Goal: Communication & Community: Answer question/provide support

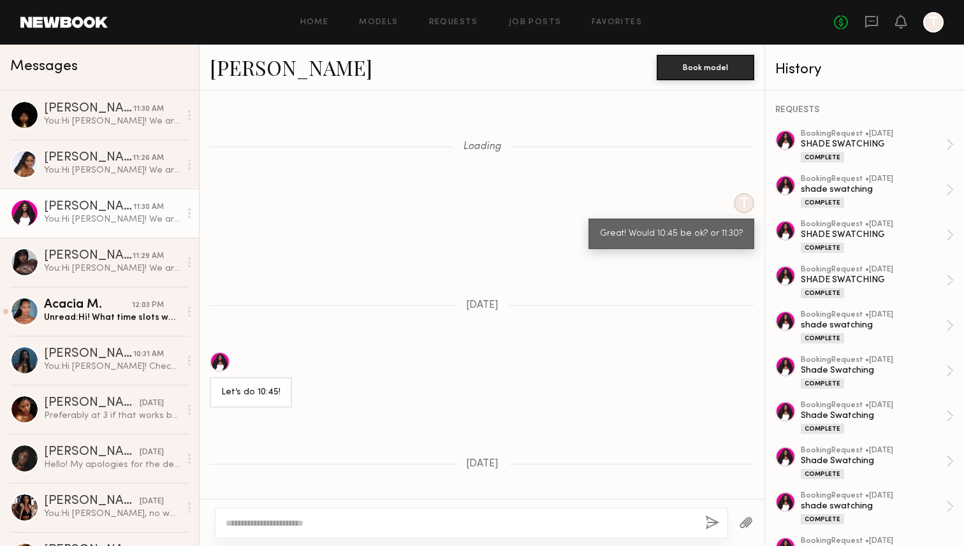
scroll to position [1290, 0]
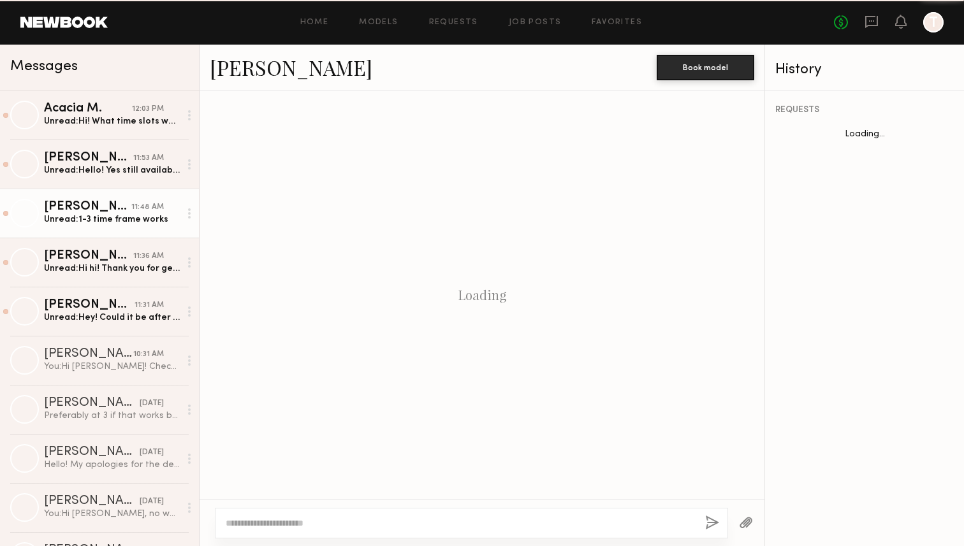
scroll to position [1037, 0]
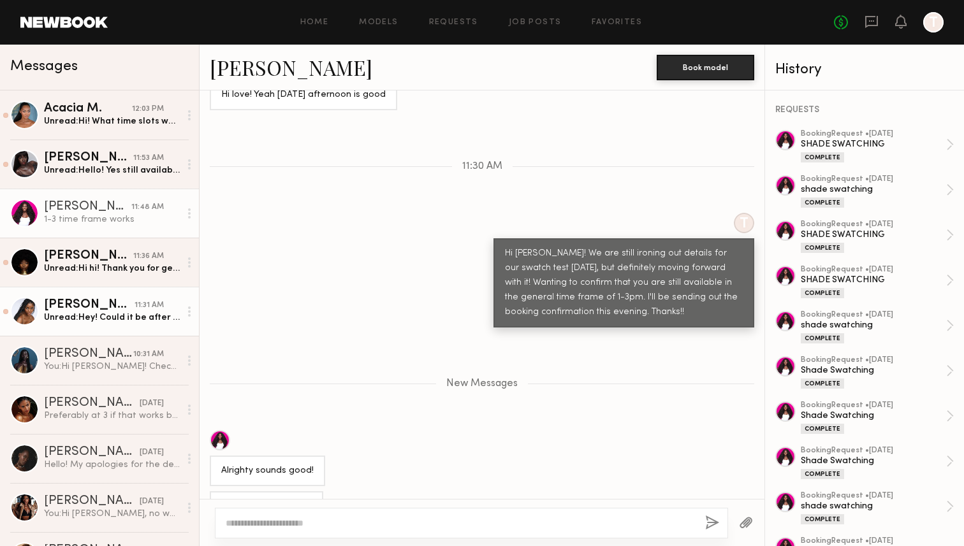
click at [99, 315] on div "Unread: Hey! Could it be after 2 now? Sorry, I realize I wrap at 1 for my other…" at bounding box center [112, 318] width 136 height 12
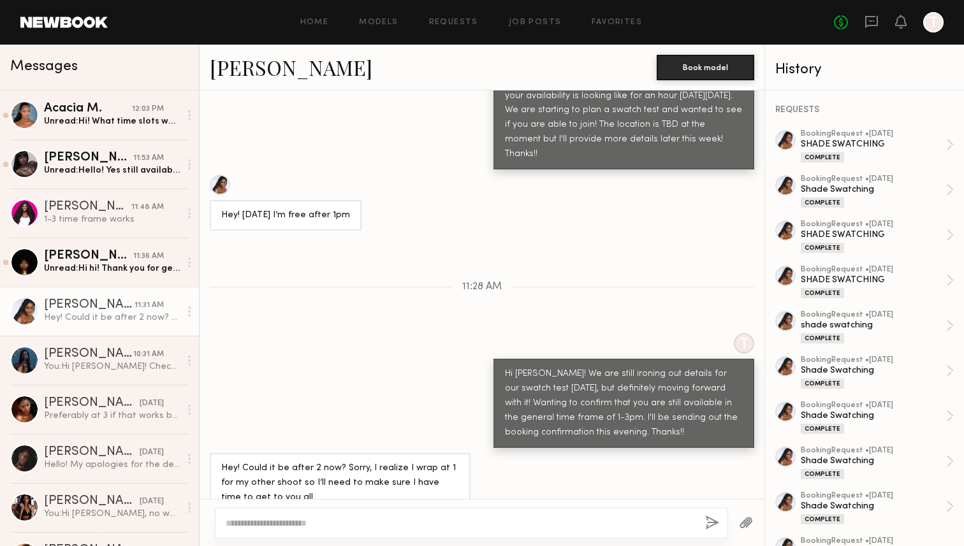
scroll to position [837, 0]
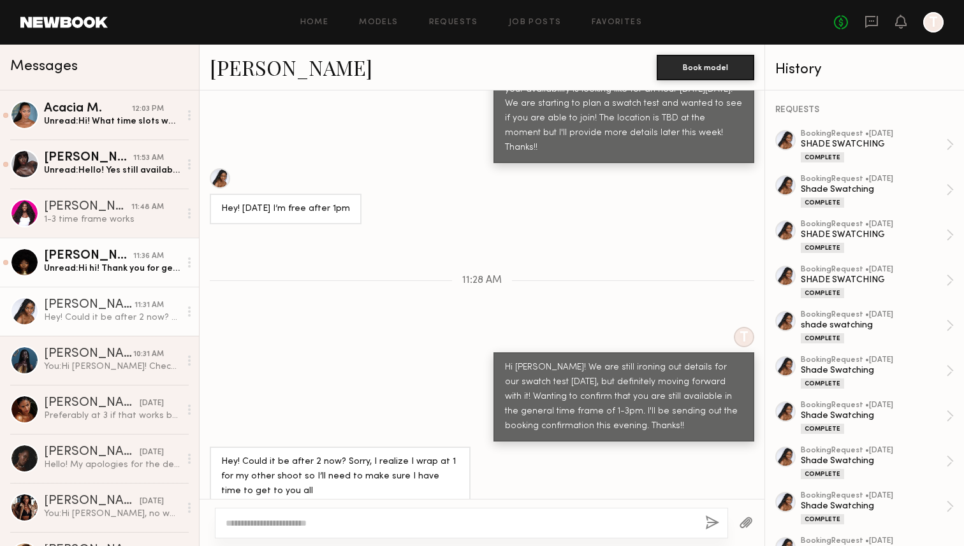
click at [122, 263] on div "Unread: Hi hi! Thank you for getting back to me. Yes, I am still available. The…" at bounding box center [112, 269] width 136 height 12
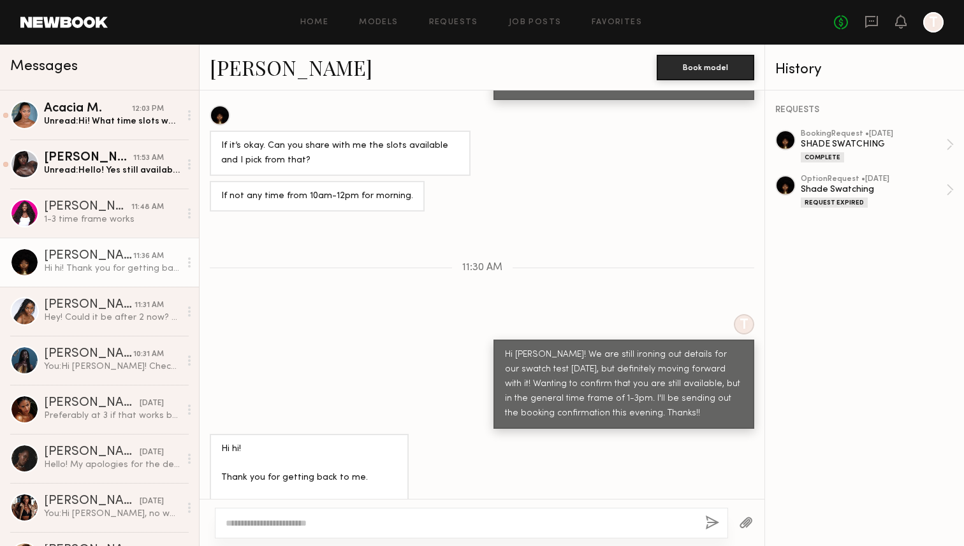
scroll to position [808, 0]
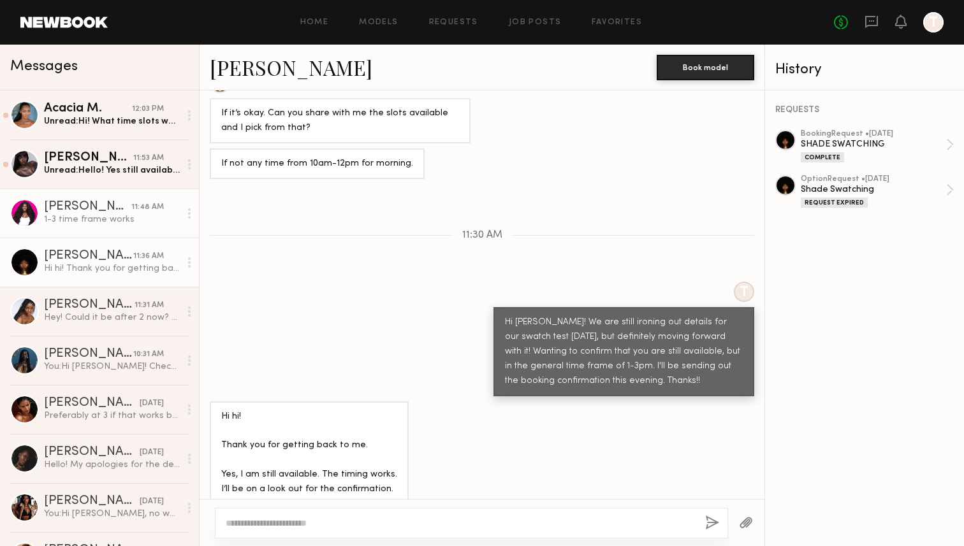
click at [102, 221] on div "1-3 time frame works" at bounding box center [112, 220] width 136 height 12
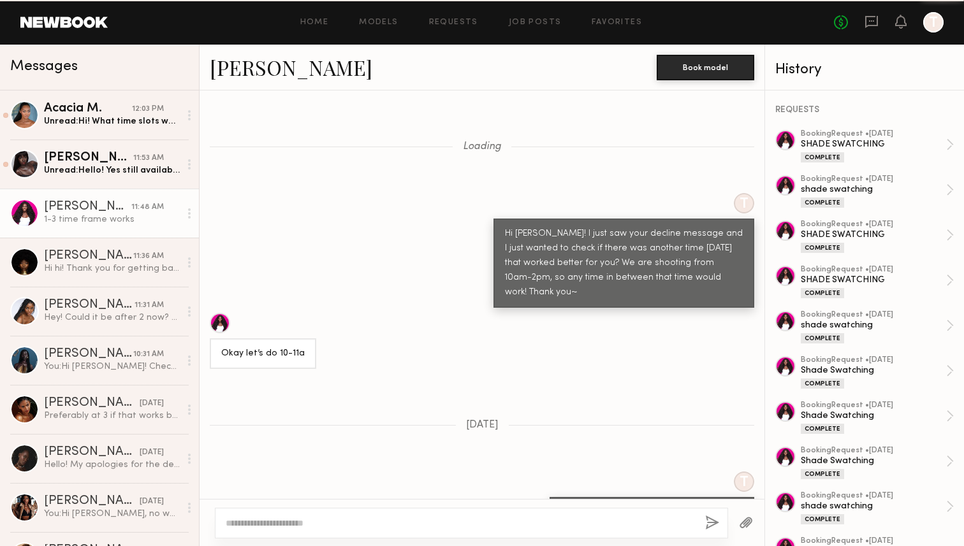
scroll to position [12259, 0]
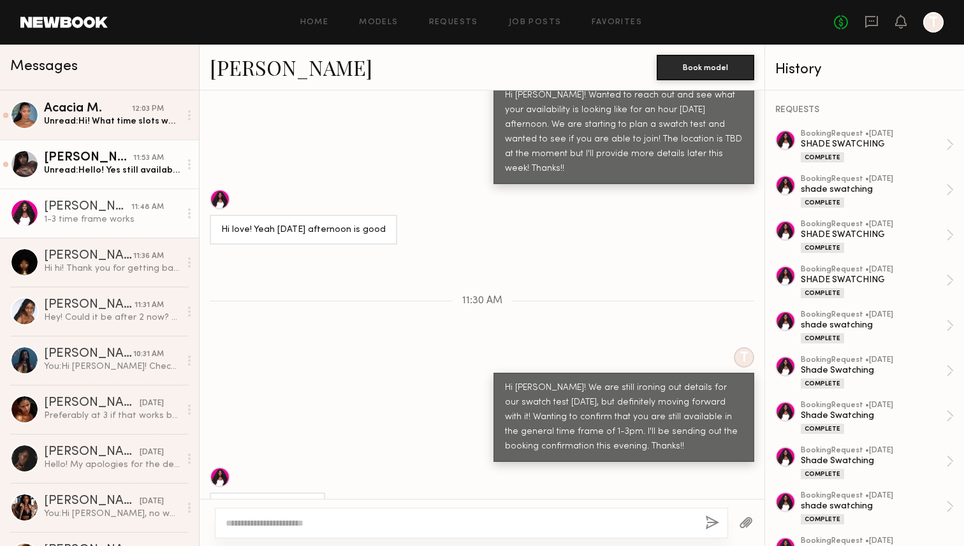
click at [147, 158] on div "11:53 AM" at bounding box center [148, 158] width 31 height 12
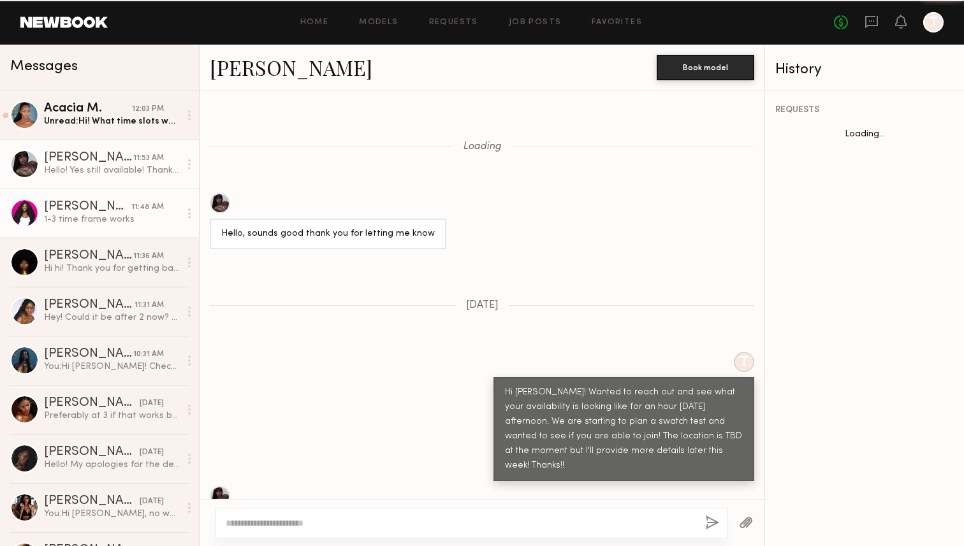
scroll to position [719, 0]
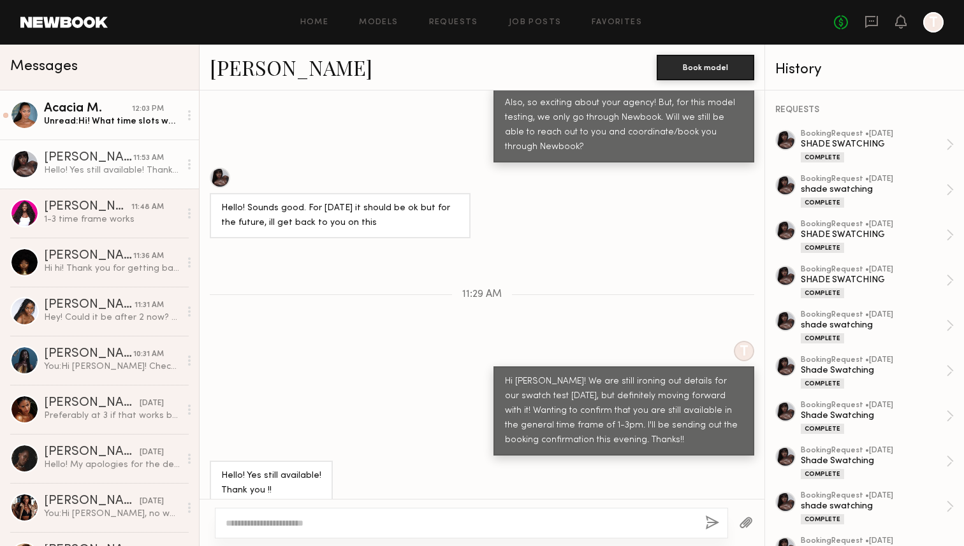
click at [136, 123] on div "Unread: Hi! What time slots would it be? I have a super busy day but seeing if …" at bounding box center [112, 121] width 136 height 12
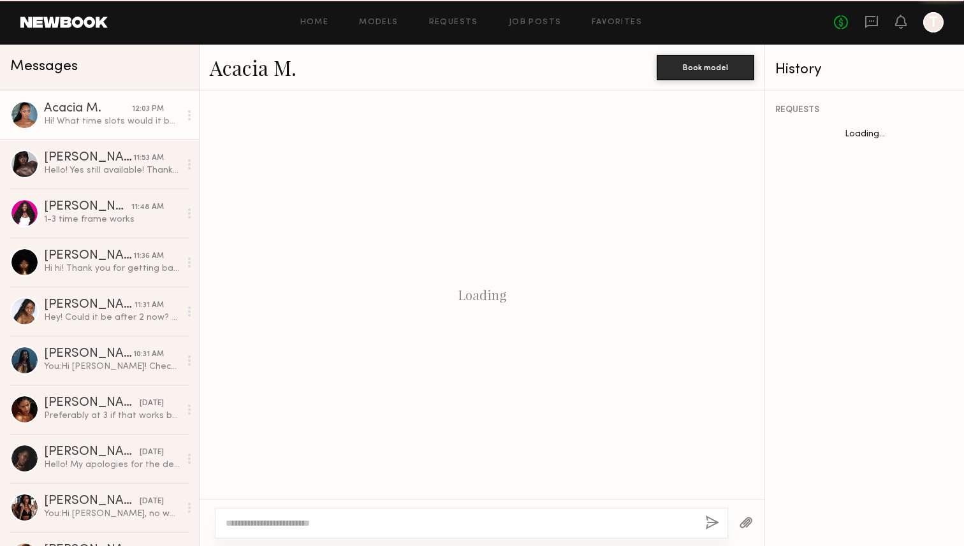
scroll to position [779, 0]
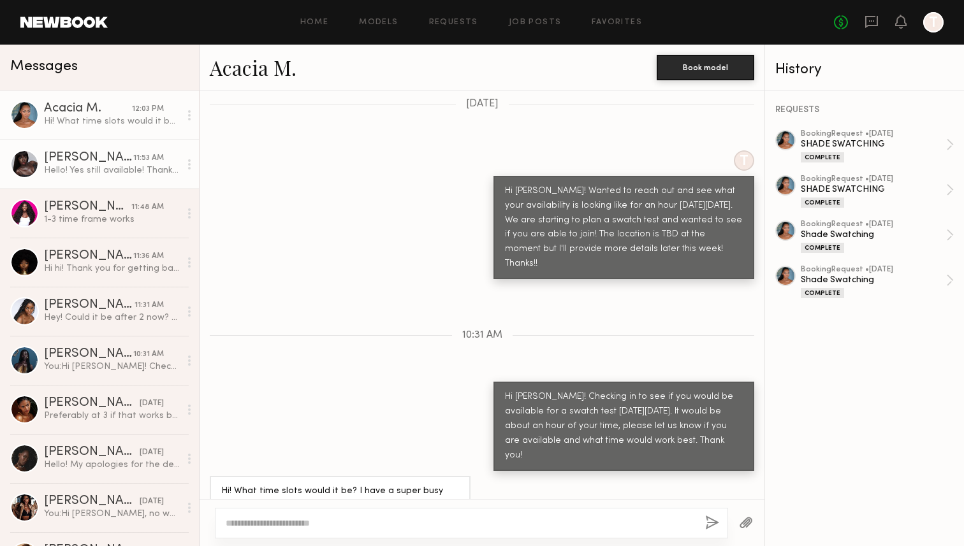
click at [95, 180] on link "Gigi D. 11:53 AM Hello! Yes still available! Thank you !!" at bounding box center [99, 164] width 199 height 49
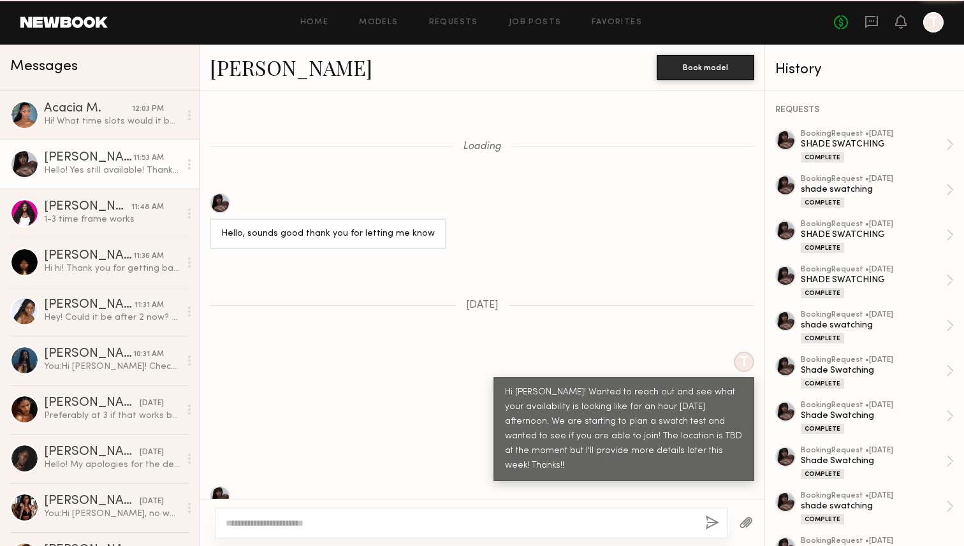
scroll to position [719, 0]
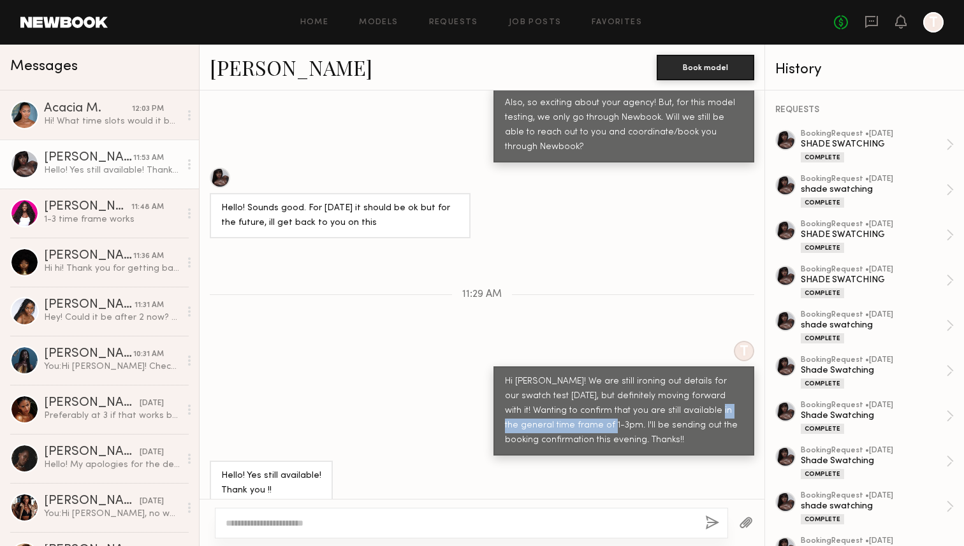
drag, startPoint x: 562, startPoint y: 409, endPoint x: 658, endPoint y: 393, distance: 97.5
click at [658, 393] on div "Hi [PERSON_NAME]! We are still ironing out details for our swatch test [DATE], …" at bounding box center [624, 411] width 238 height 73
copy div "general time frame of 1-3pm."
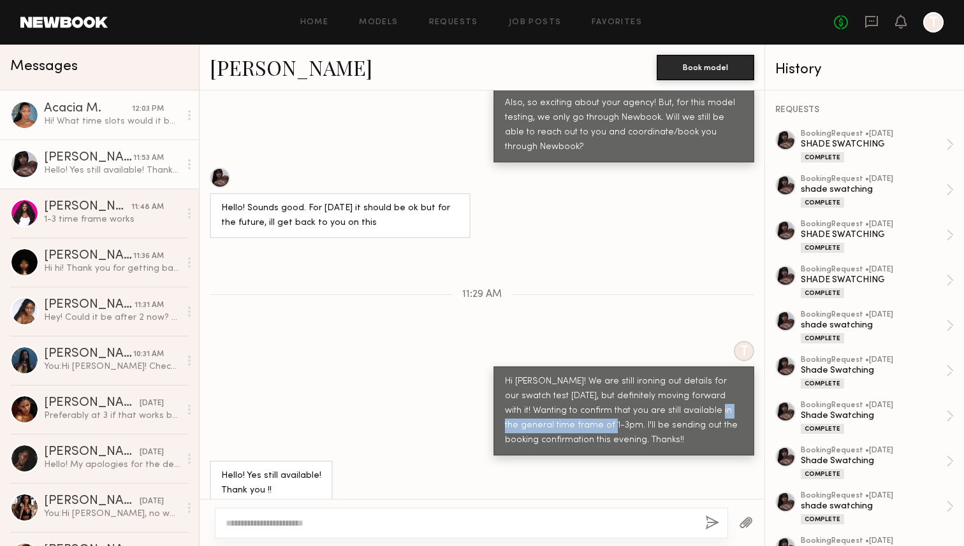
click at [131, 117] on div "Hi! What time slots would it be? I have a super busy day but seeing if I could …" at bounding box center [112, 121] width 136 height 12
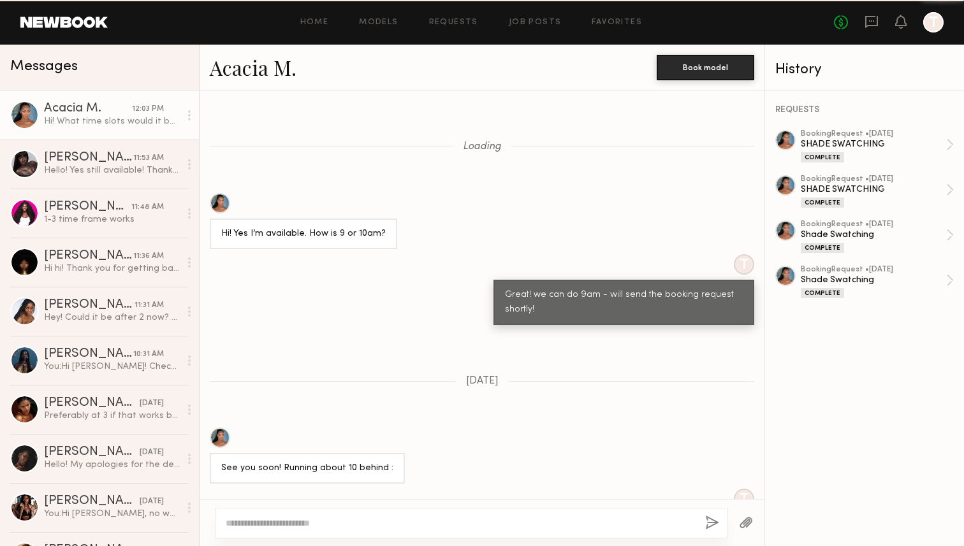
scroll to position [779, 0]
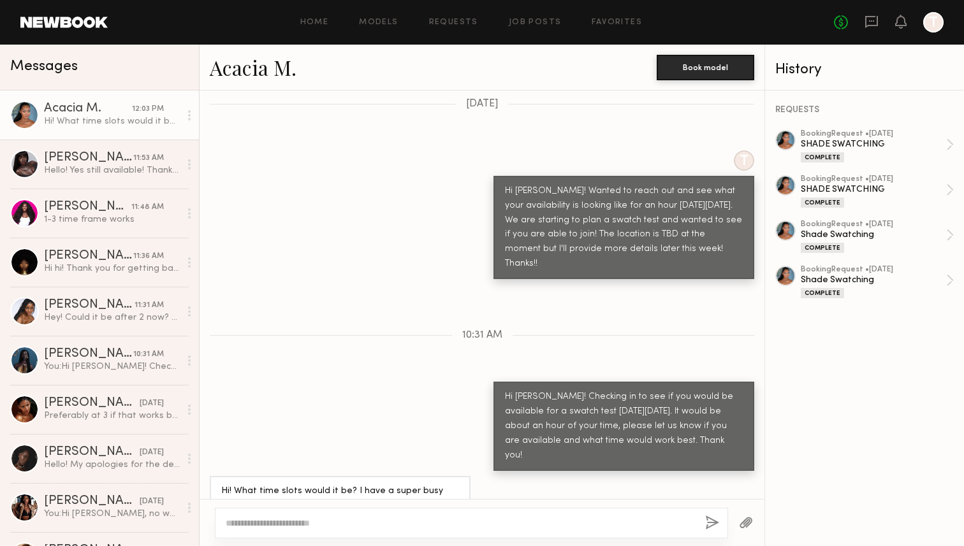
click at [328, 515] on div at bounding box center [471, 523] width 513 height 31
click at [328, 523] on textarea at bounding box center [460, 523] width 469 height 13
paste textarea "**********"
click at [268, 523] on textarea "**********" at bounding box center [460, 523] width 469 height 13
click at [502, 519] on textarea "**********" at bounding box center [460, 523] width 469 height 13
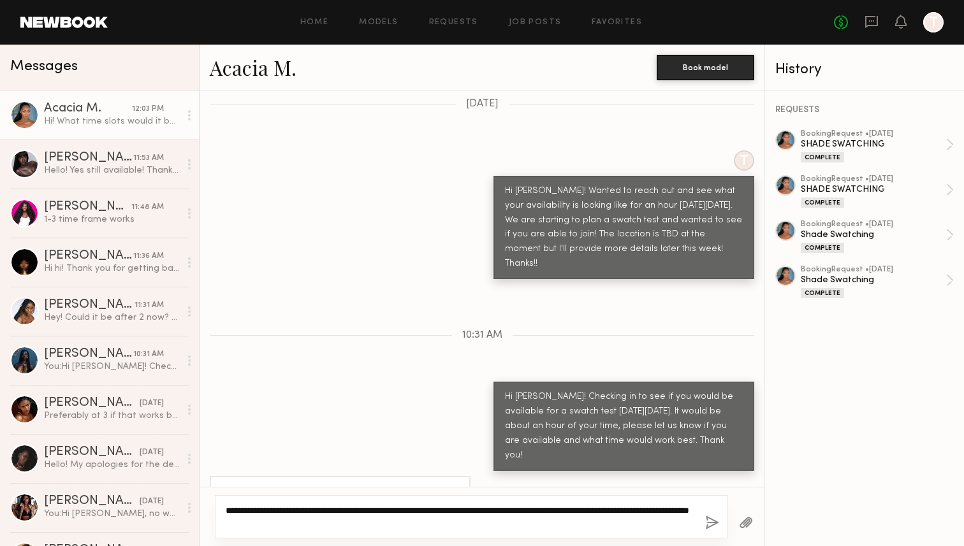
type textarea "**********"
click at [713, 526] on button "button" at bounding box center [712, 524] width 14 height 16
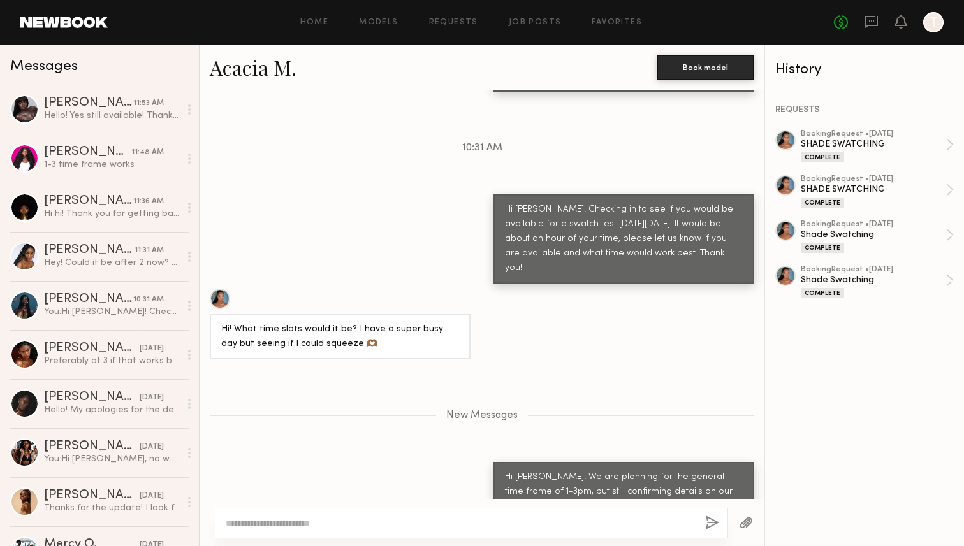
scroll to position [0, 0]
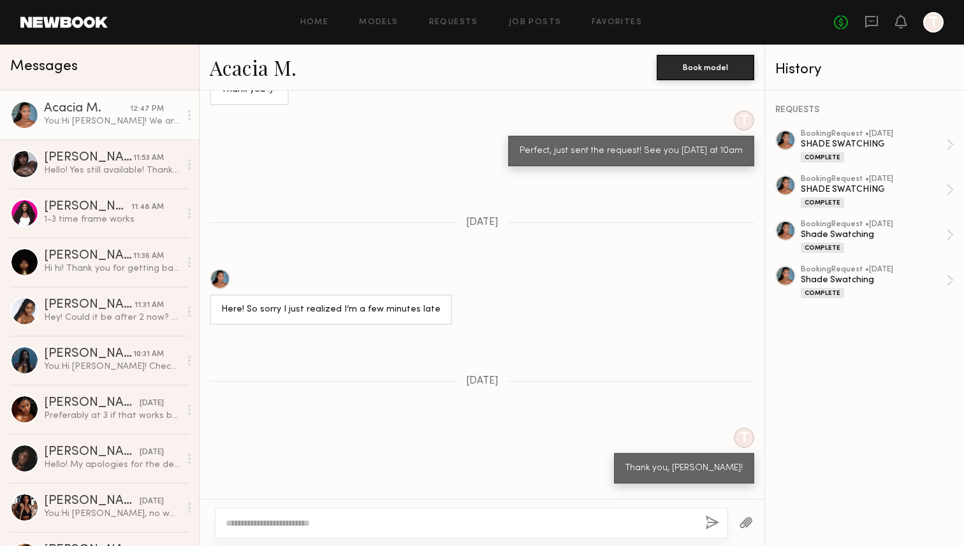
scroll to position [6378, 0]
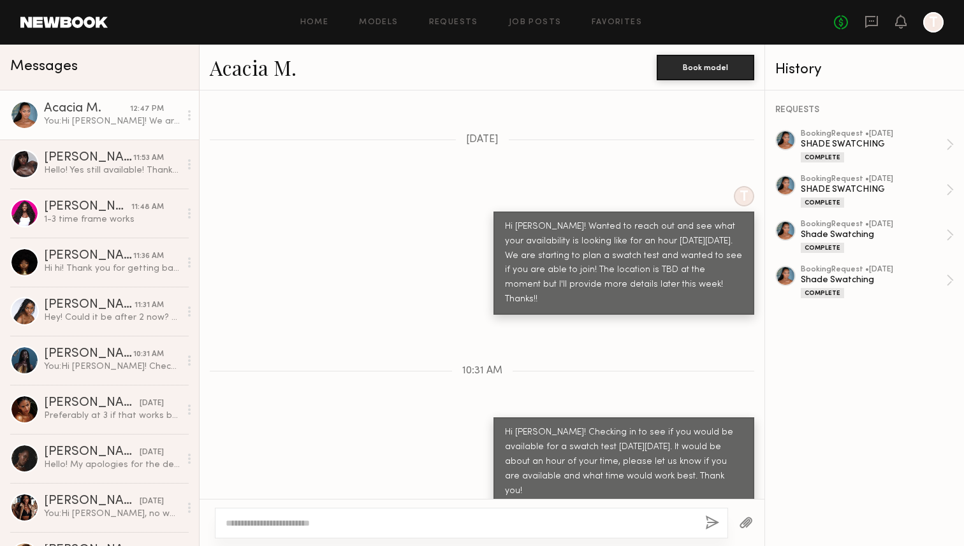
scroll to position [6378, 0]
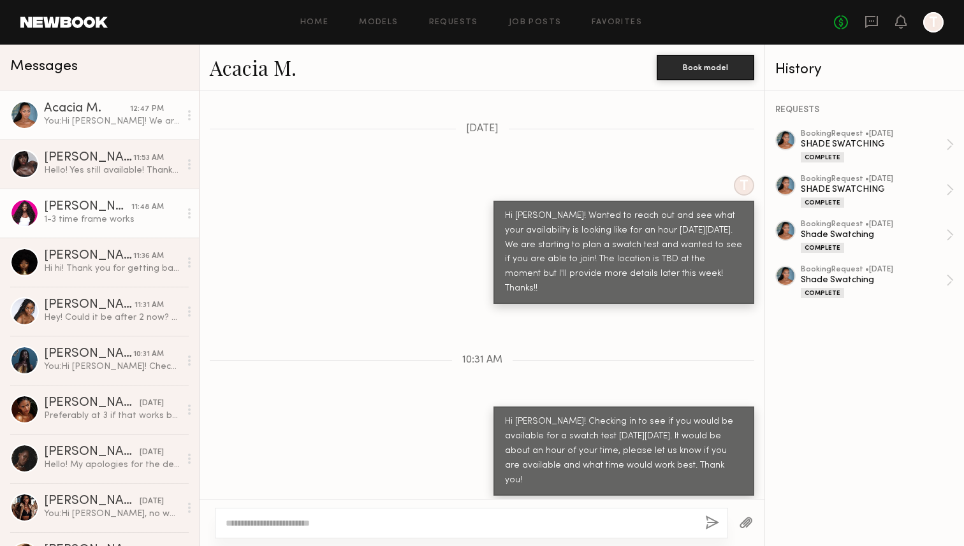
click at [131, 205] on div "11:48 AM" at bounding box center [147, 207] width 33 height 12
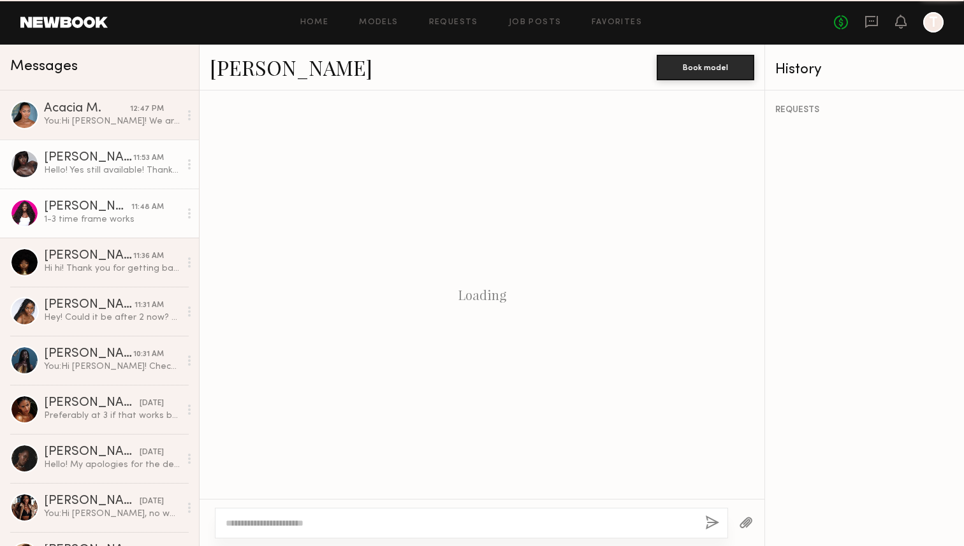
scroll to position [940, 0]
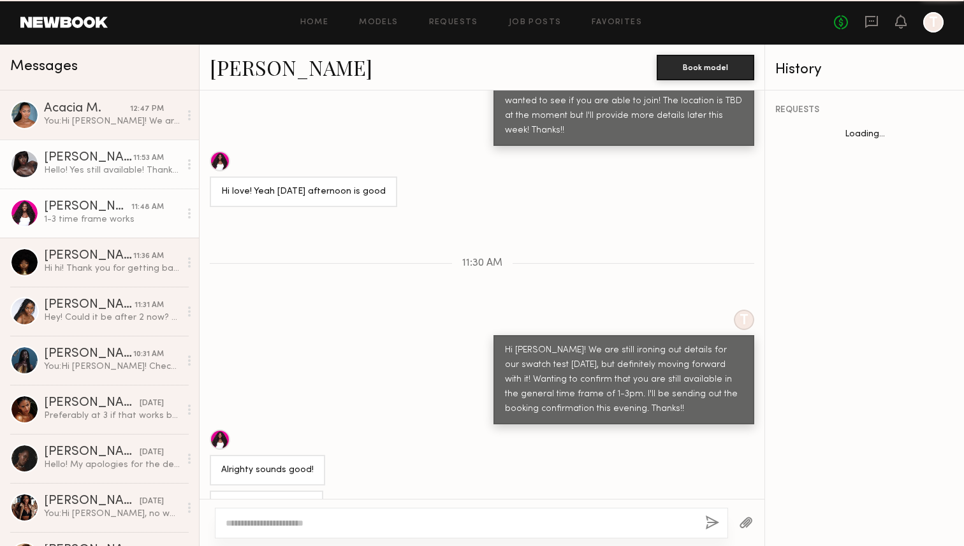
click at [135, 172] on div "Hello! Yes still available! Thank you !!" at bounding box center [112, 170] width 136 height 12
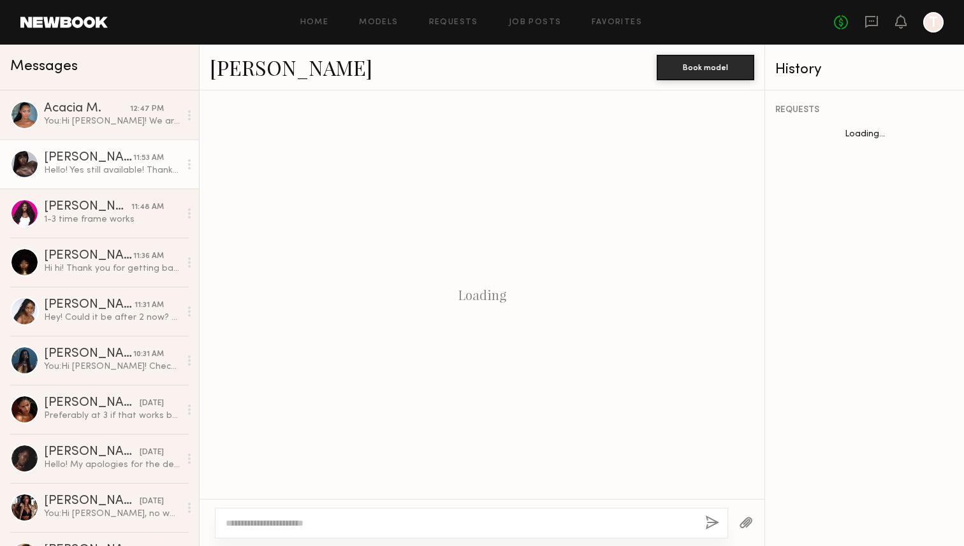
scroll to position [719, 0]
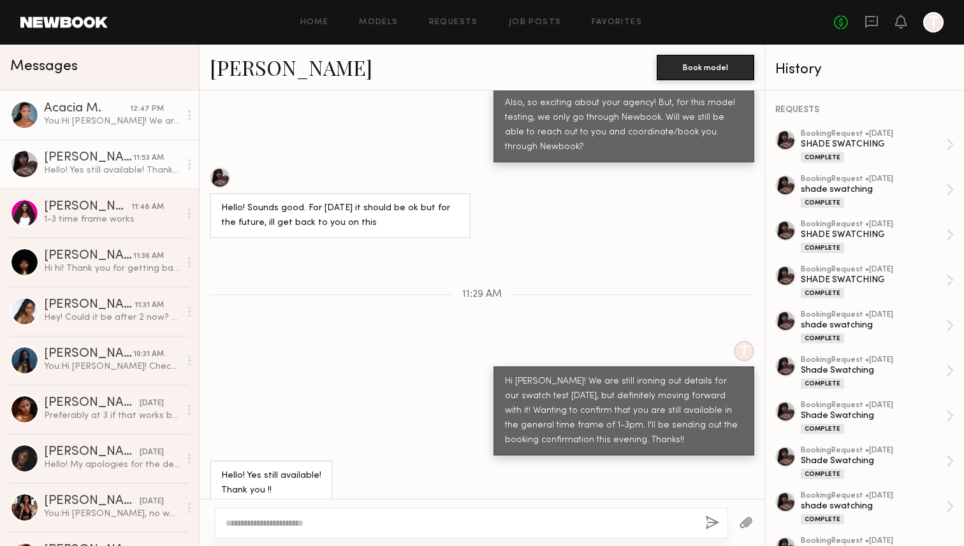
click at [98, 118] on div "You: Hi [PERSON_NAME]! We are planning for the general time frame of 1-3pm, but…" at bounding box center [112, 121] width 136 height 12
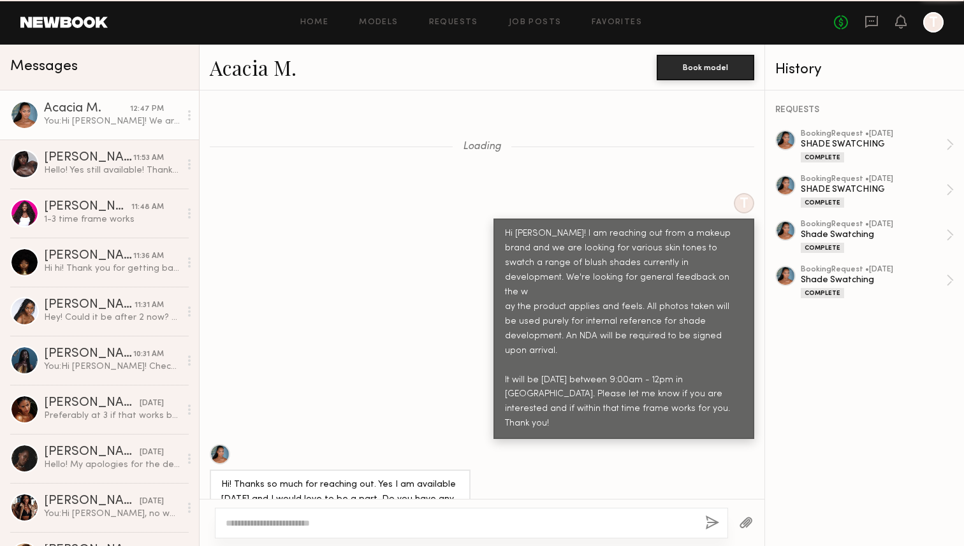
scroll to position [6378, 0]
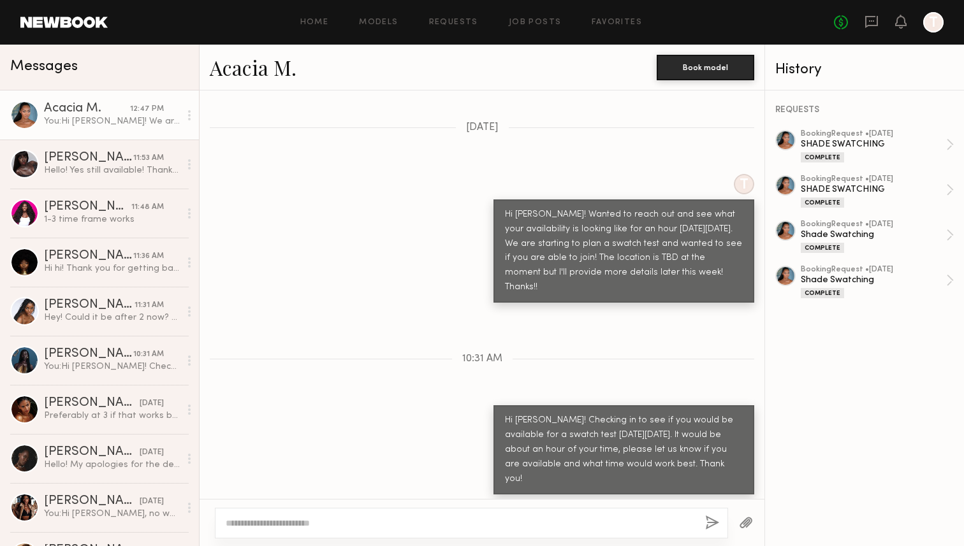
scroll to position [6378, 0]
